Goal: Task Accomplishment & Management: Manage account settings

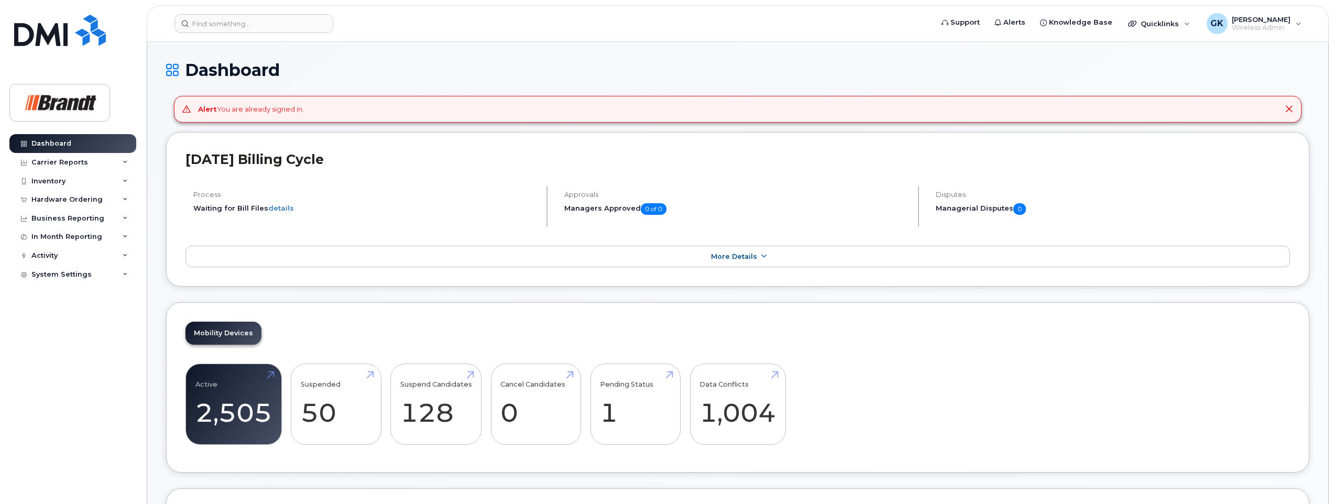
click at [1289, 107] on icon at bounding box center [1289, 109] width 8 height 8
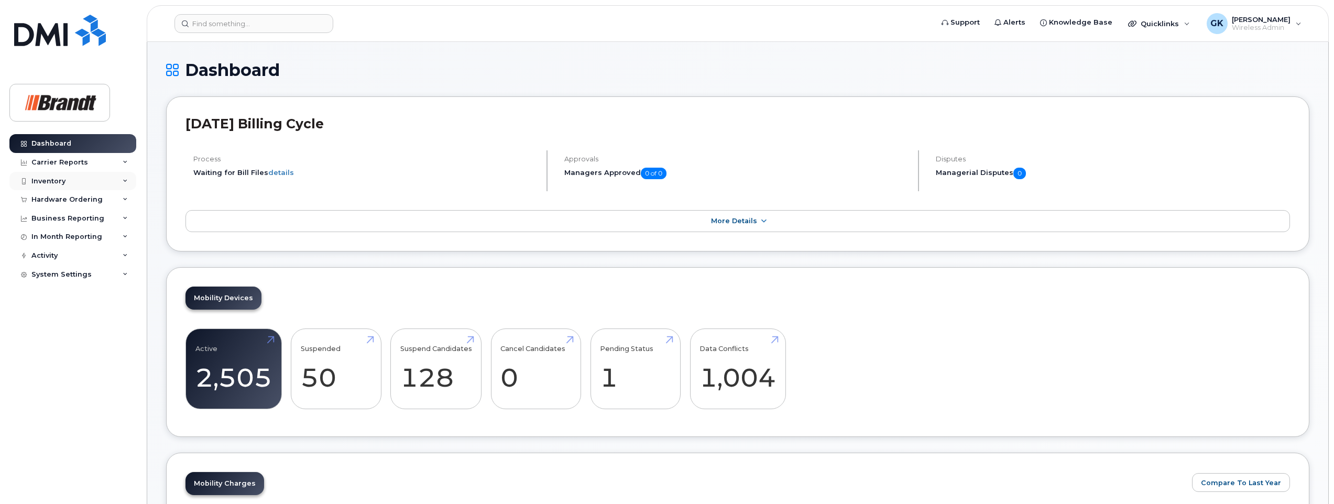
click at [48, 181] on div "Inventory" at bounding box center [48, 181] width 34 height 8
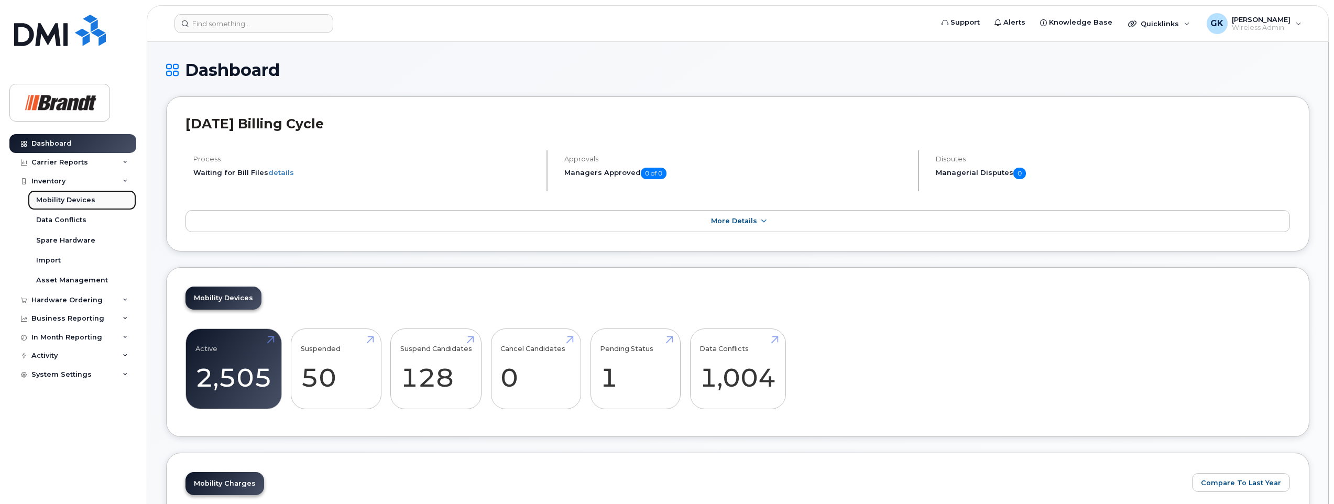
click at [60, 200] on div "Mobility Devices" at bounding box center [65, 200] width 59 height 9
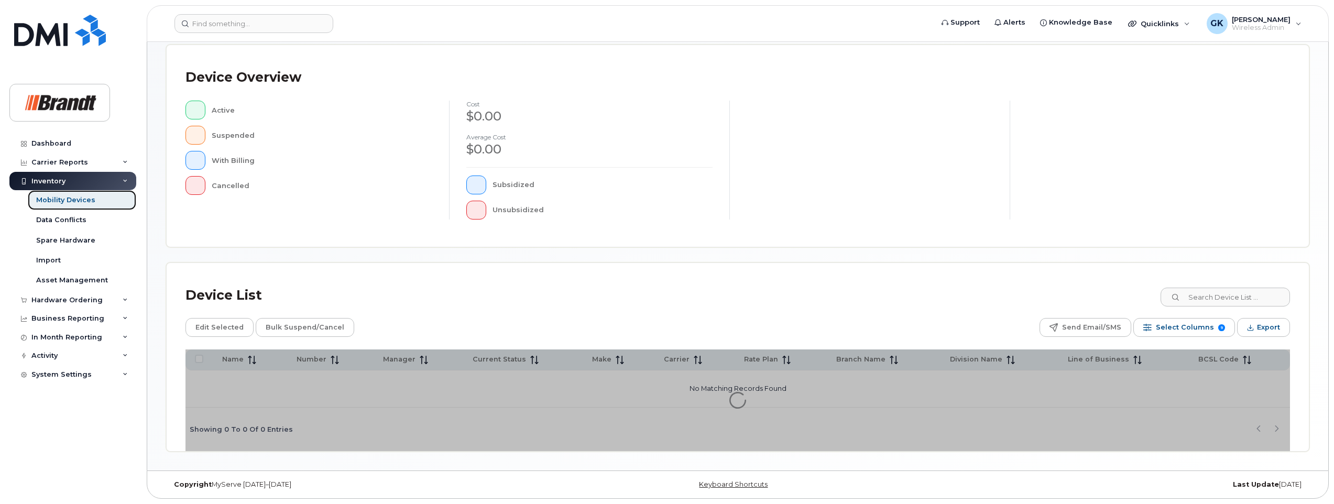
scroll to position [164, 0]
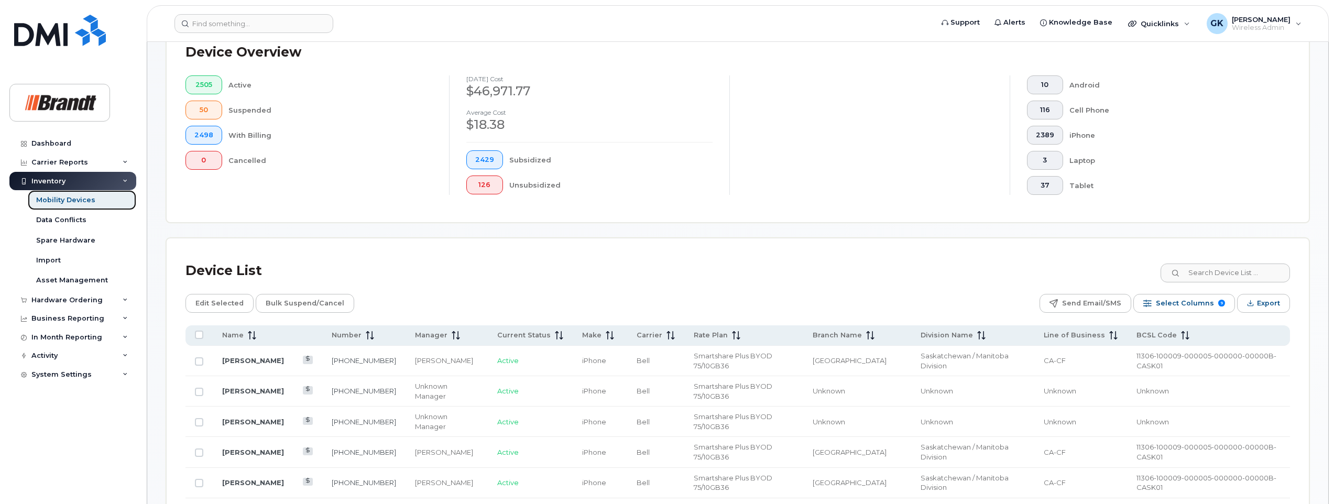
scroll to position [321, 0]
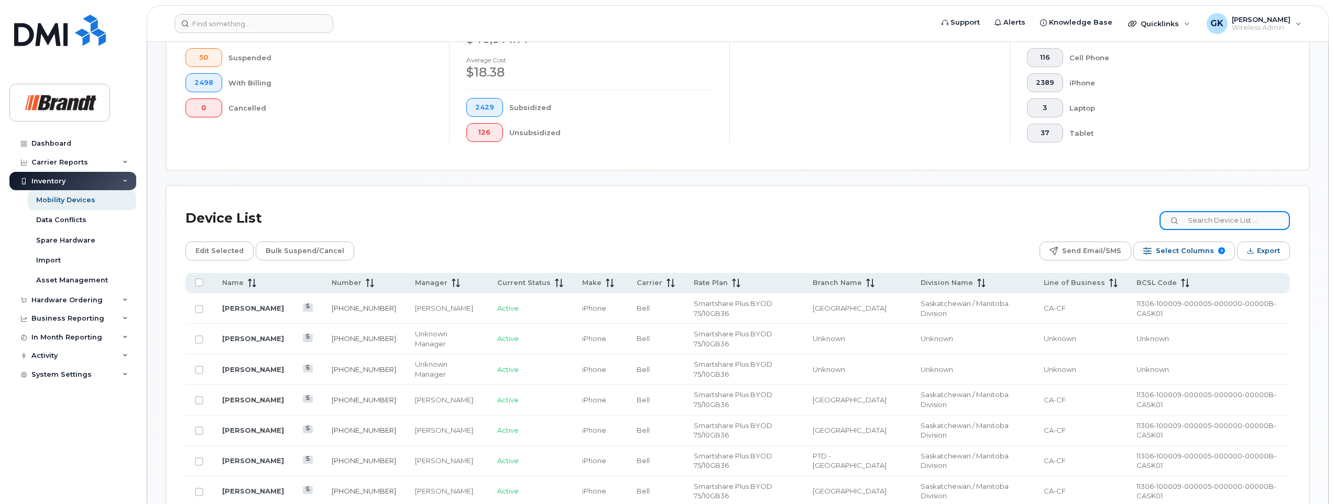
click at [1237, 222] on input at bounding box center [1225, 220] width 131 height 19
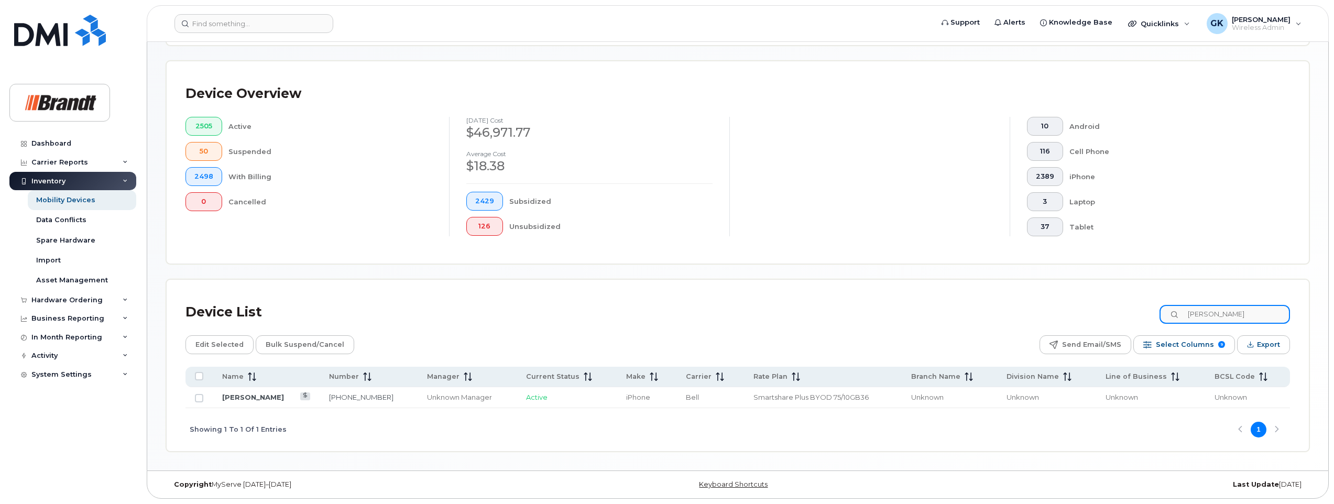
scroll to position [227, 0]
type input "Leah Longley"
click at [239, 395] on link "Leah Longley" at bounding box center [253, 397] width 62 height 8
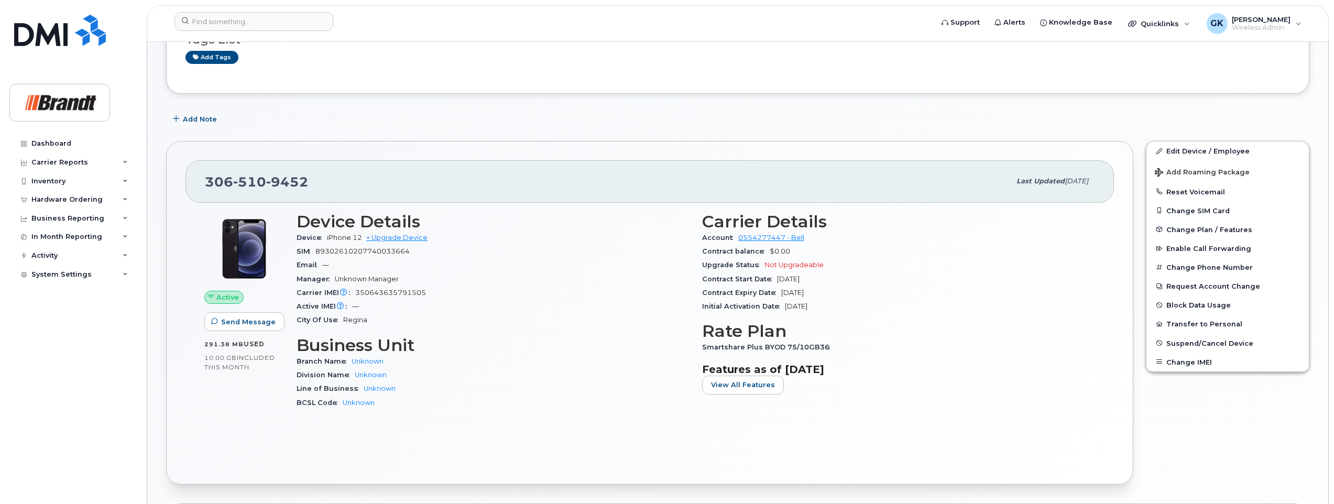
scroll to position [157, 0]
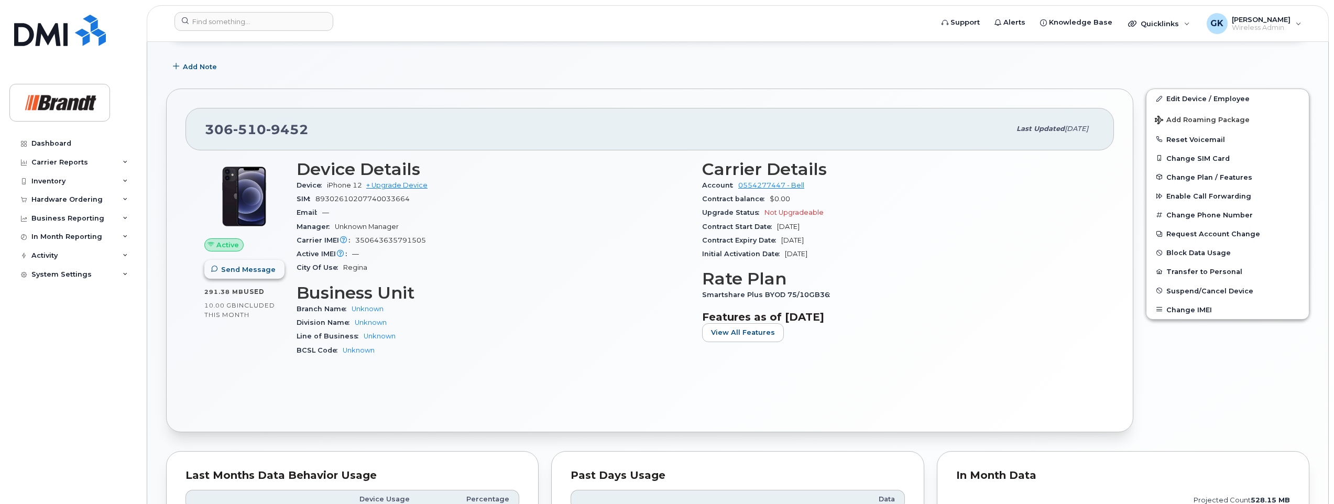
click at [243, 267] on span "Send Message" at bounding box center [248, 270] width 55 height 10
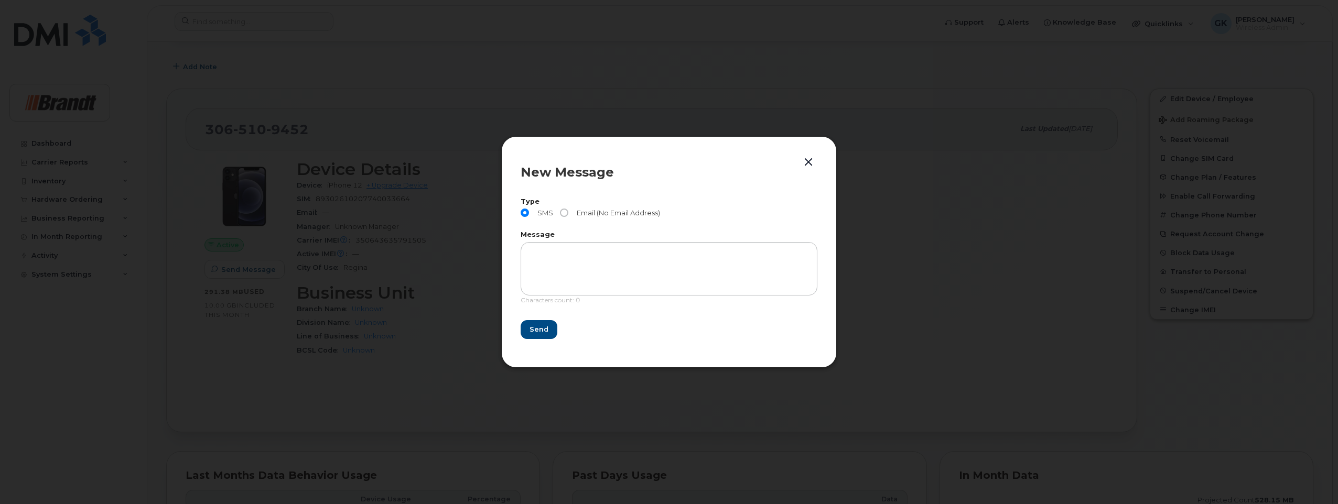
click at [807, 164] on button "button" at bounding box center [808, 162] width 16 height 15
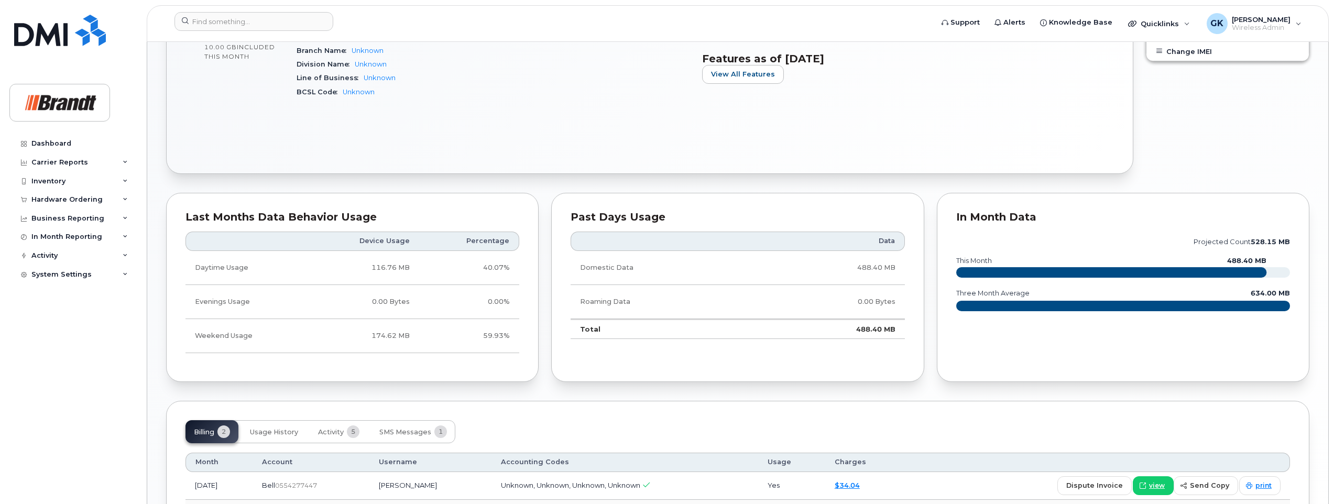
scroll to position [520, 0]
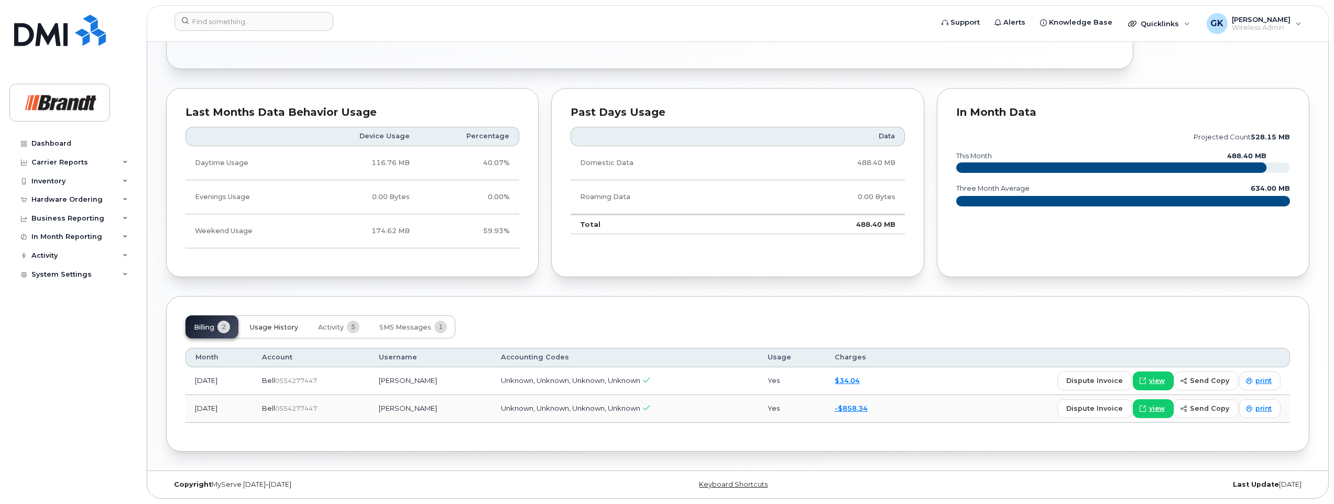
click at [272, 329] on span "Usage History" at bounding box center [274, 327] width 48 height 8
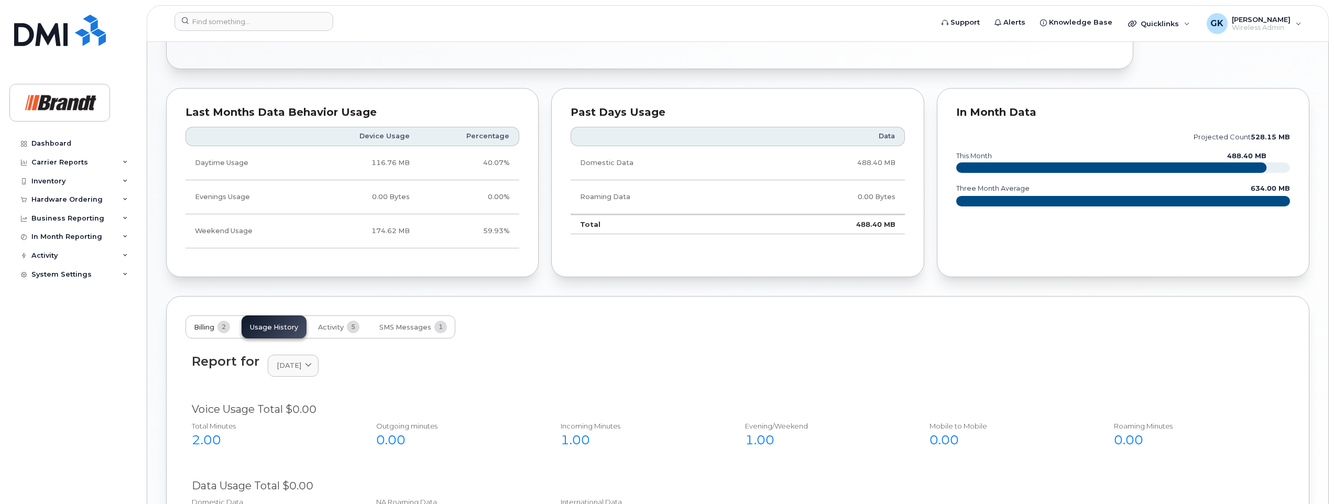
click at [200, 317] on button "Billing 2" at bounding box center [212, 327] width 53 height 23
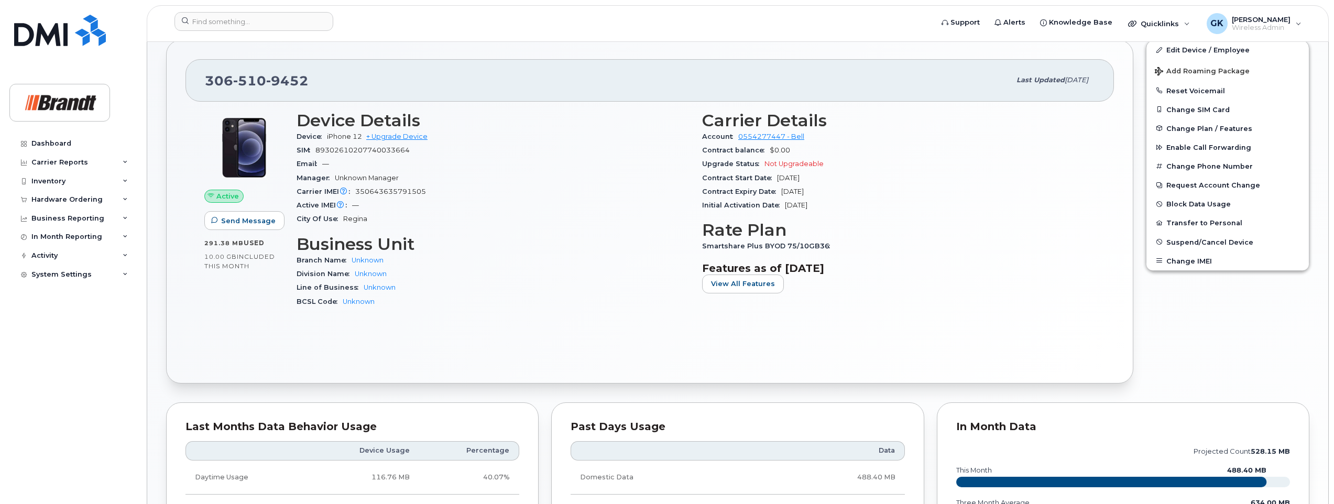
scroll to position [154, 0]
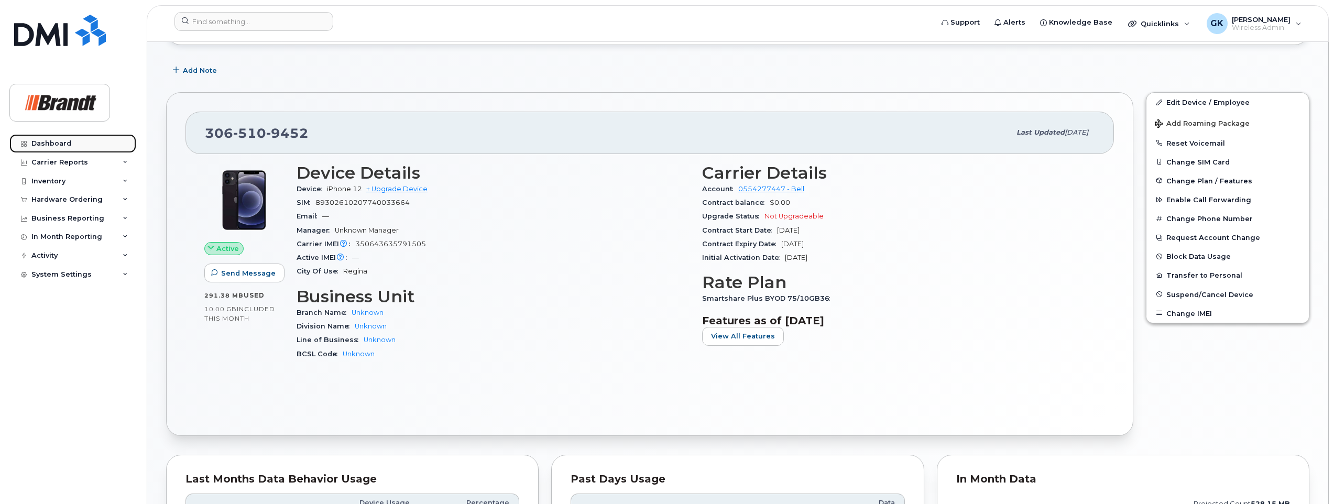
click at [43, 142] on div "Dashboard" at bounding box center [51, 143] width 40 height 8
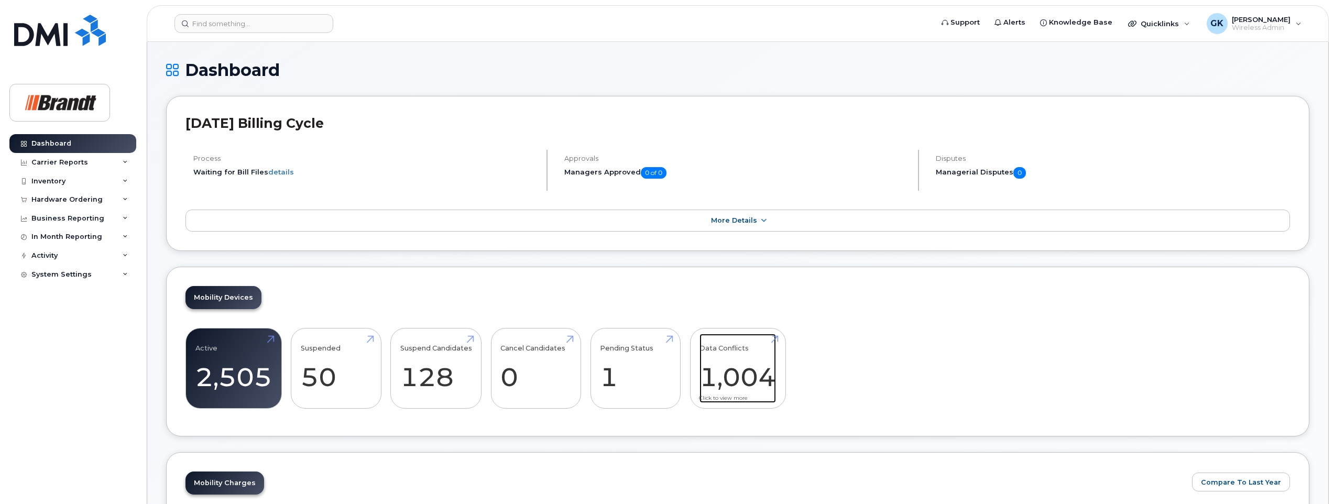
click at [763, 353] on link "Data Conflicts 1,004" at bounding box center [738, 368] width 77 height 69
click at [649, 371] on link "Pending Status 1" at bounding box center [635, 368] width 71 height 69
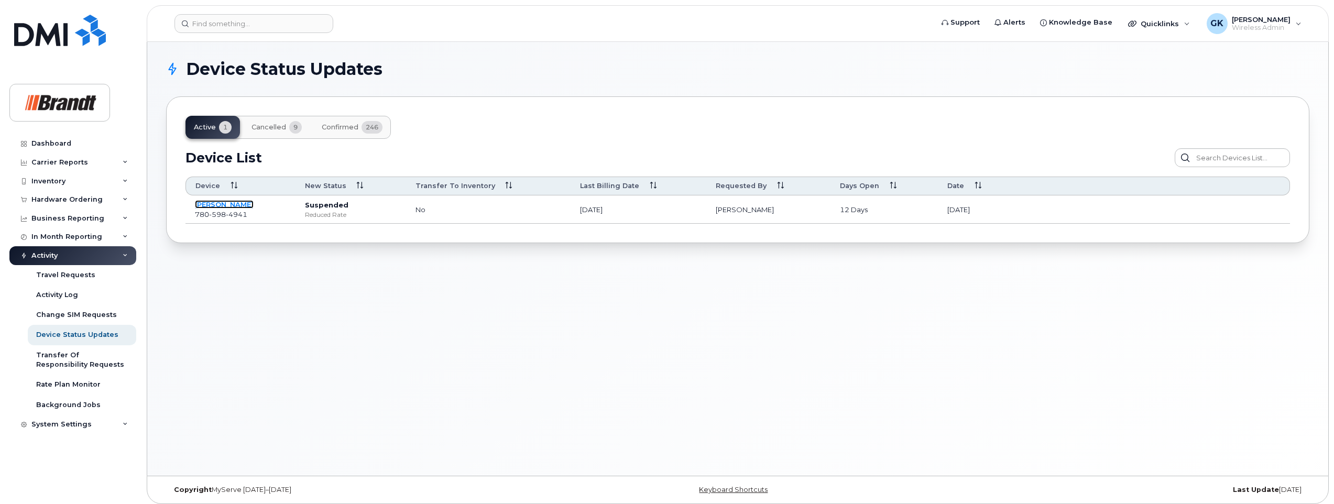
click at [242, 203] on link "[PERSON_NAME]" at bounding box center [224, 204] width 59 height 8
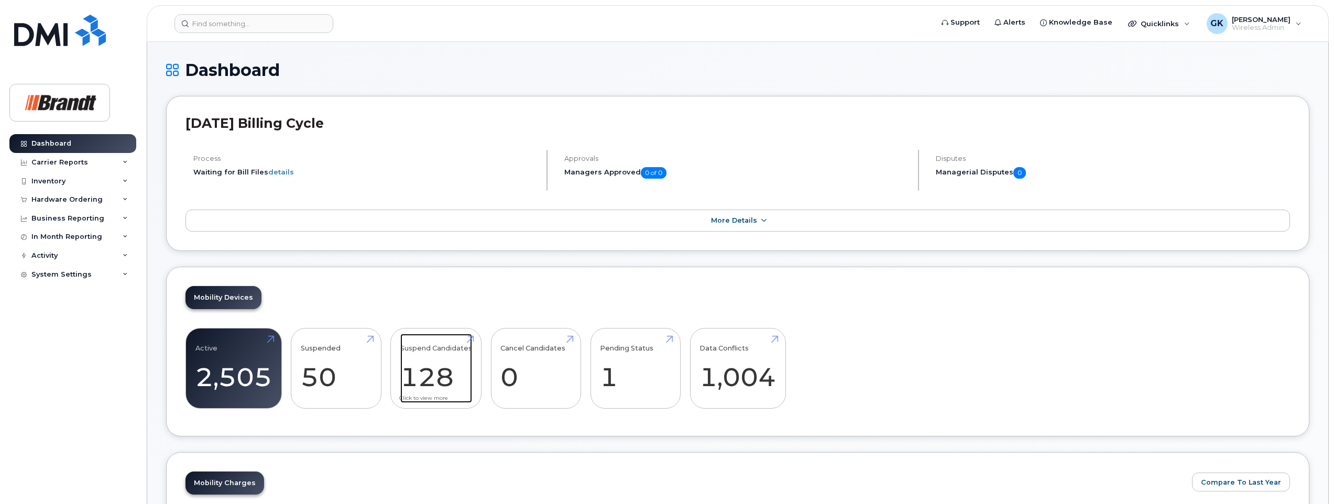
click at [459, 375] on link "Suspend Candidates 128" at bounding box center [436, 368] width 72 height 69
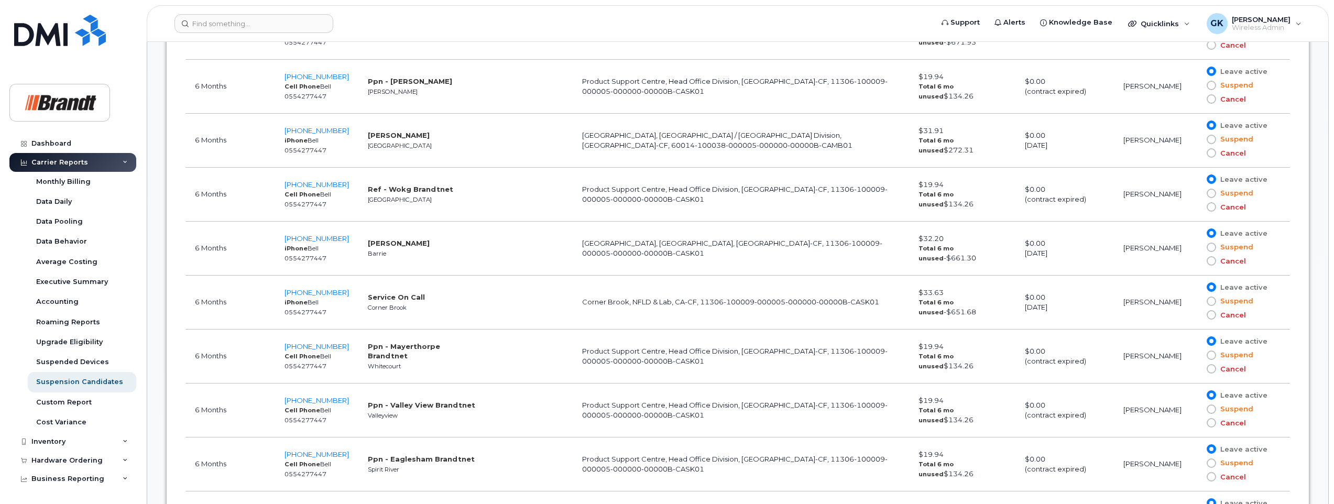
scroll to position [1310, 0]
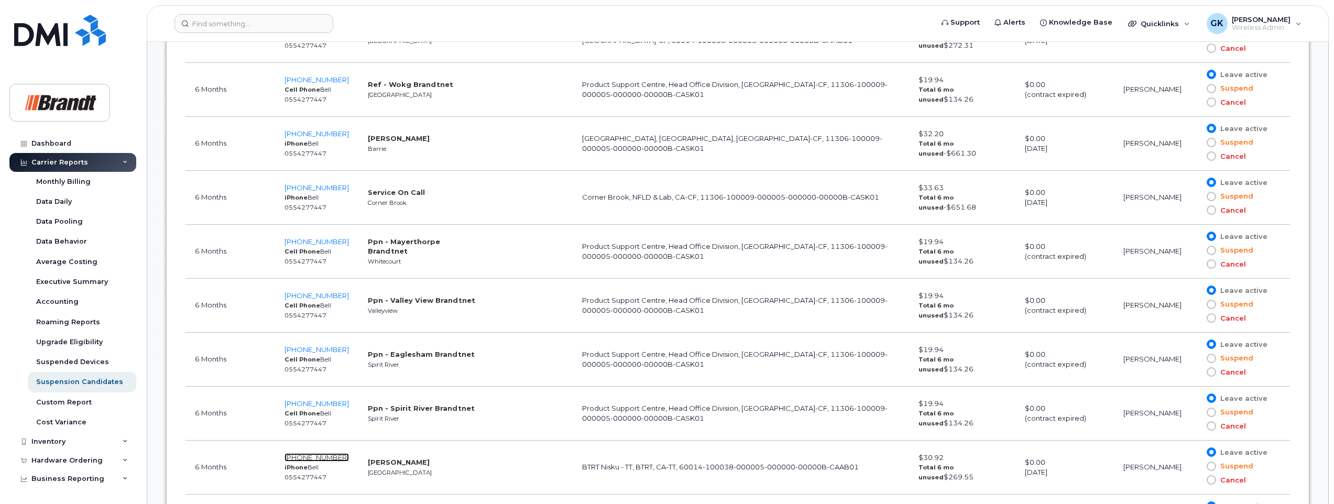
click at [322, 457] on span "[PHONE_NUMBER]" at bounding box center [317, 457] width 64 height 8
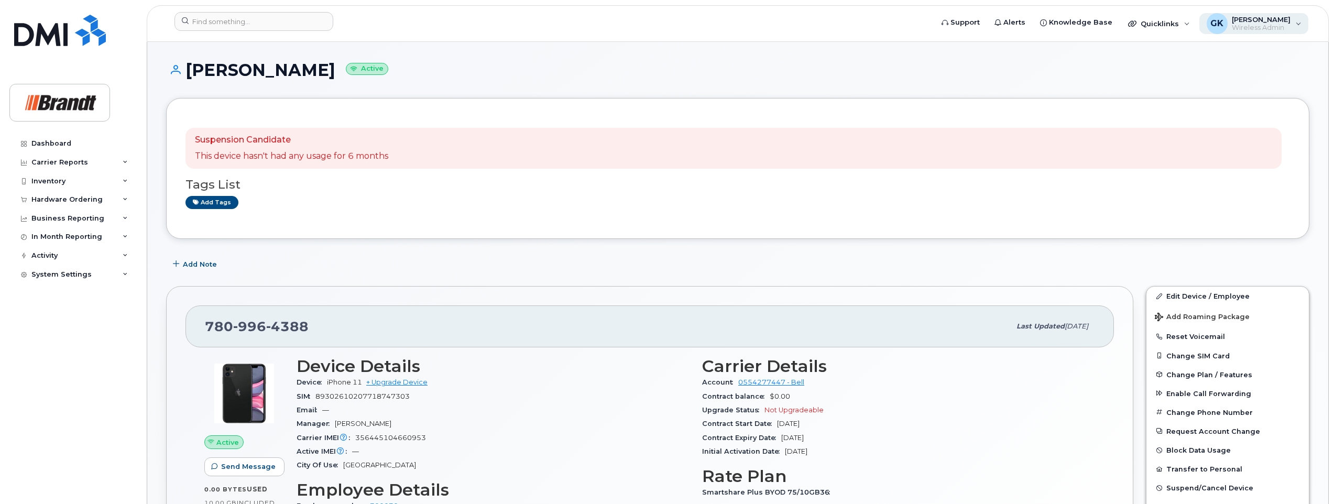
click at [1291, 25] on div "GK [PERSON_NAME] Wireless Admin" at bounding box center [1255, 23] width 110 height 21
click at [1192, 107] on div "Sign out" at bounding box center [1232, 103] width 151 height 19
